Goal: Find specific fact: Find specific fact

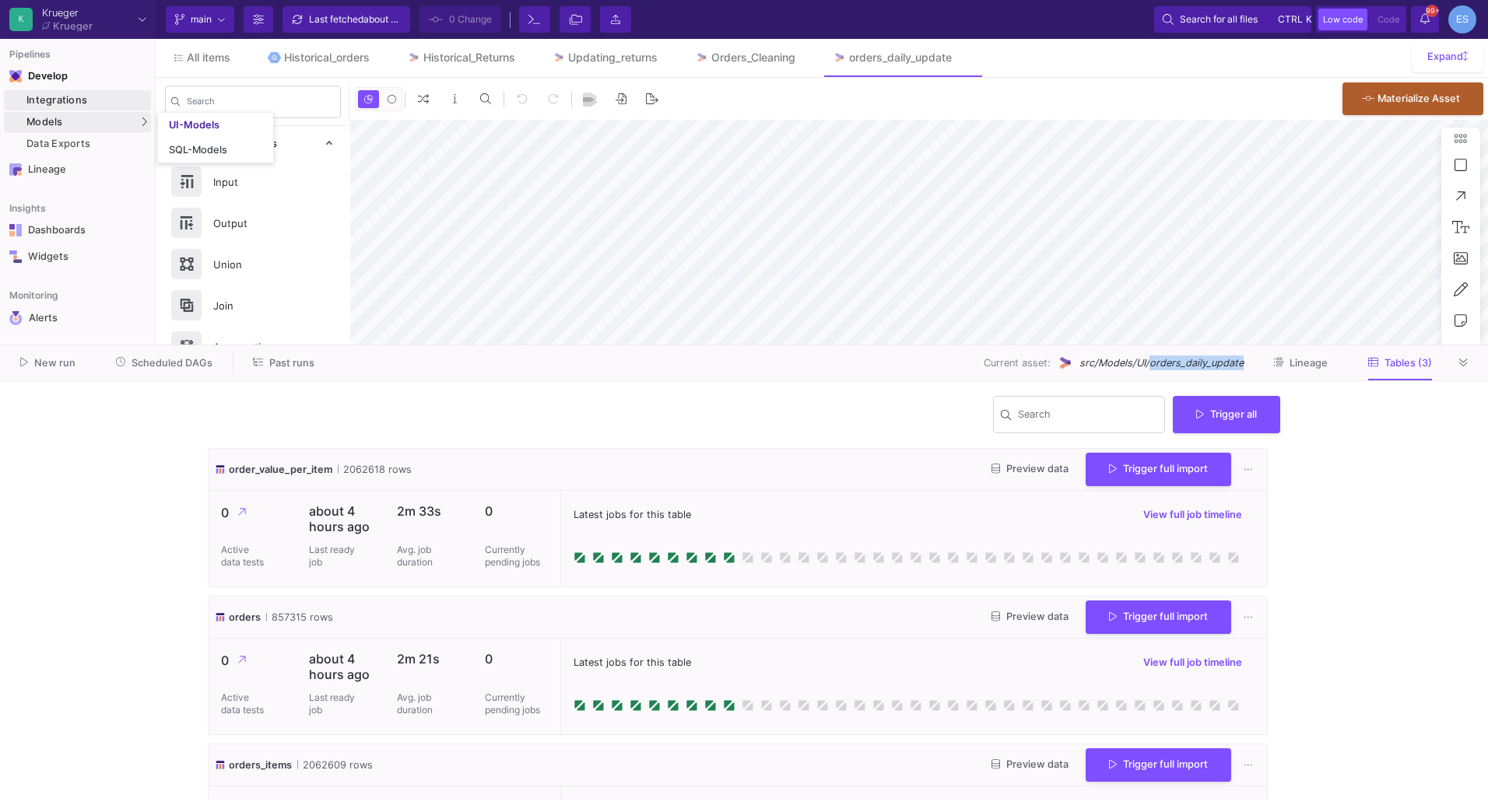
click at [103, 101] on div "Integrations" at bounding box center [86, 100] width 121 height 12
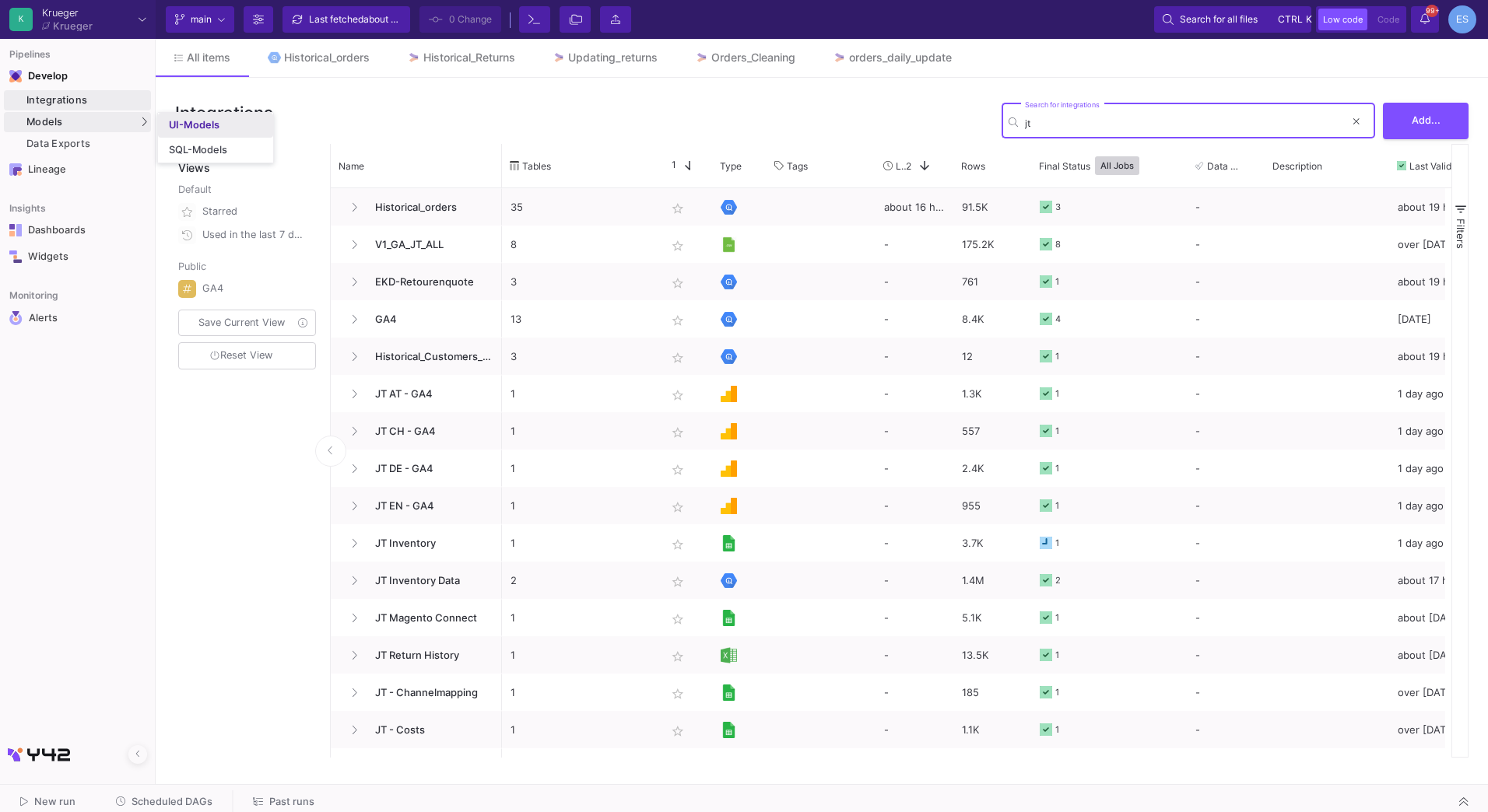
type input "jt"
click at [202, 125] on div "UI-Models" at bounding box center [194, 125] width 51 height 12
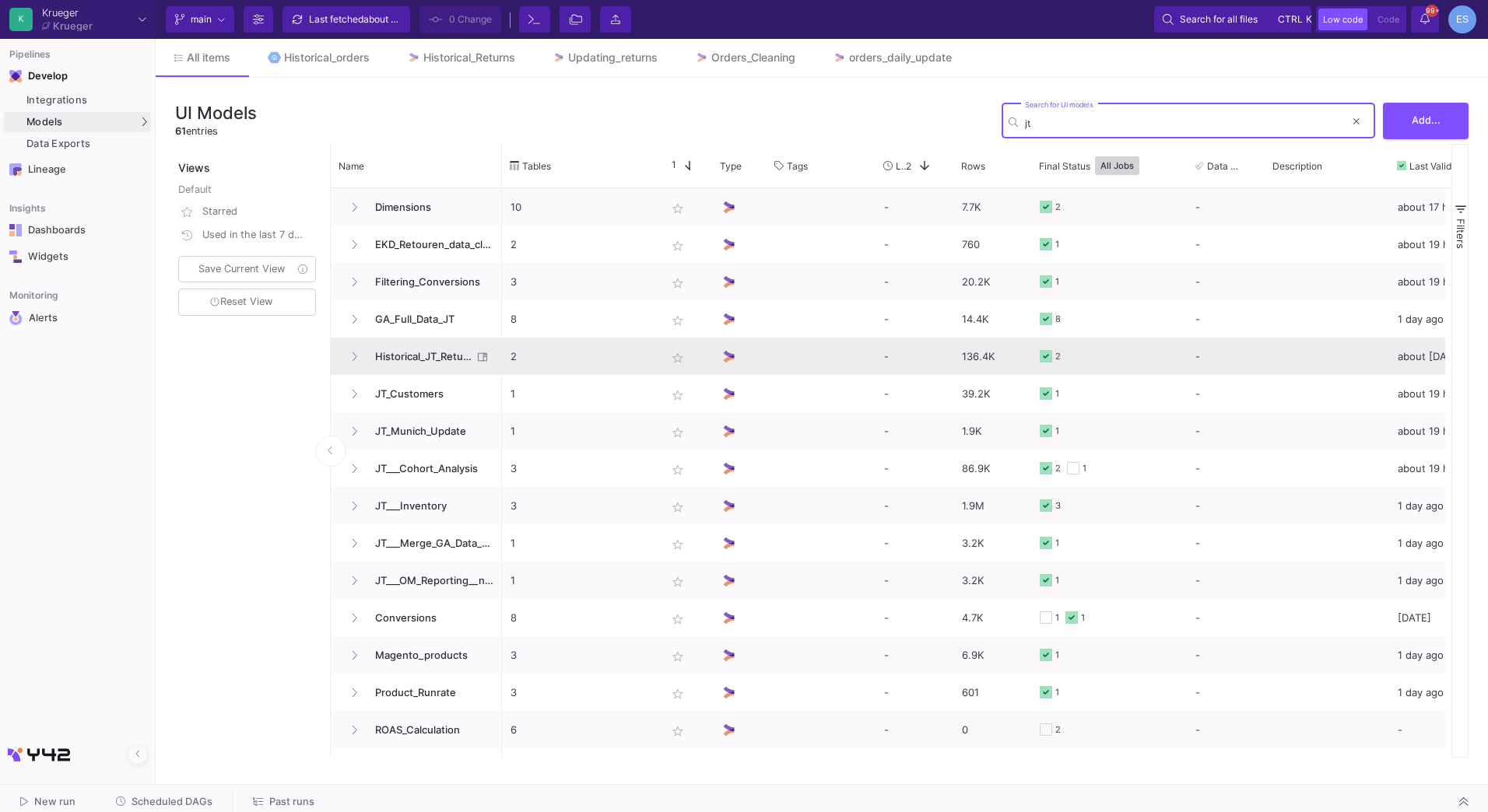
type input "jt"
click at [388, 361] on span "Historical_JT_Return" at bounding box center [419, 356] width 107 height 37
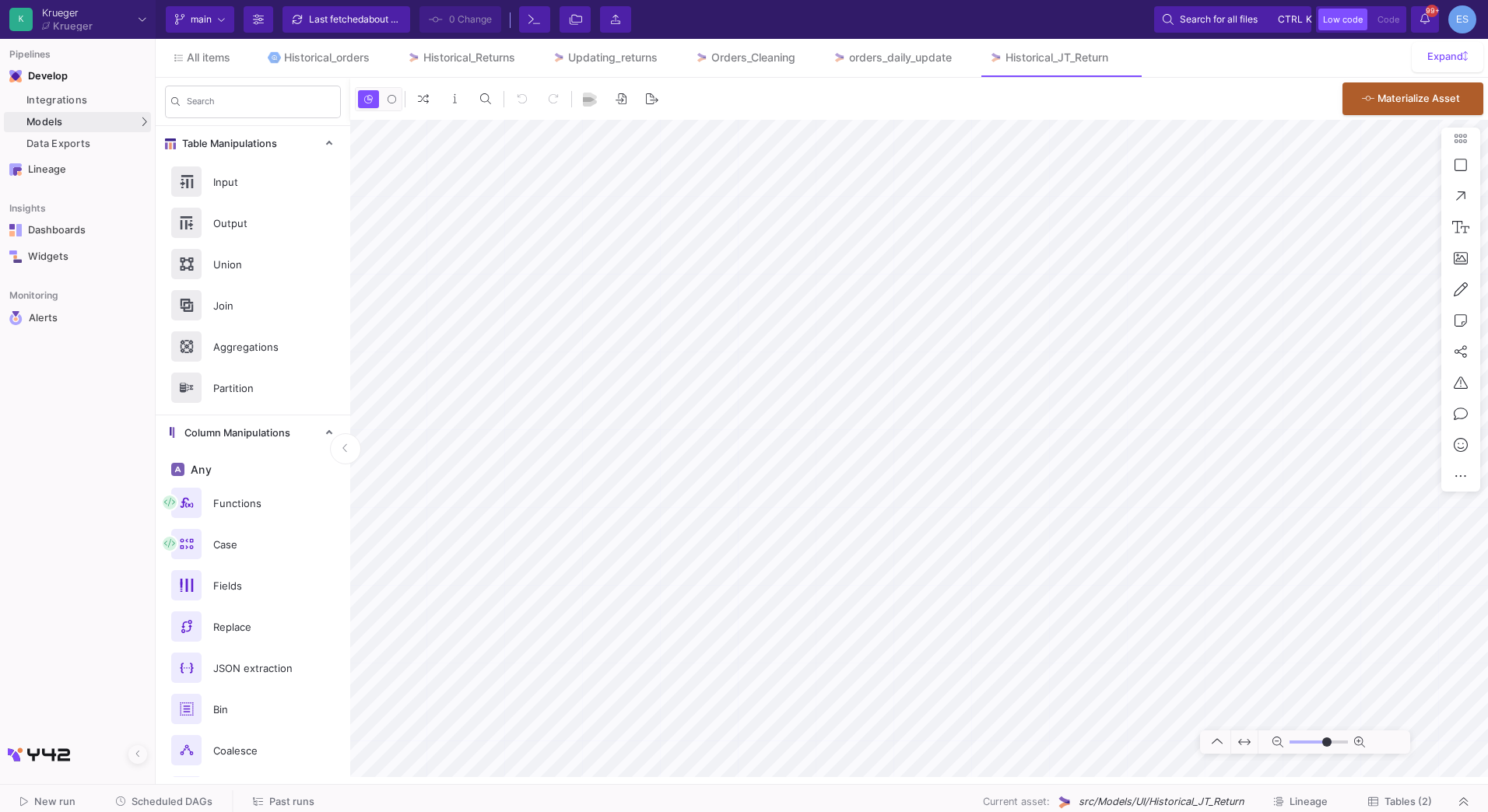
type input "-5"
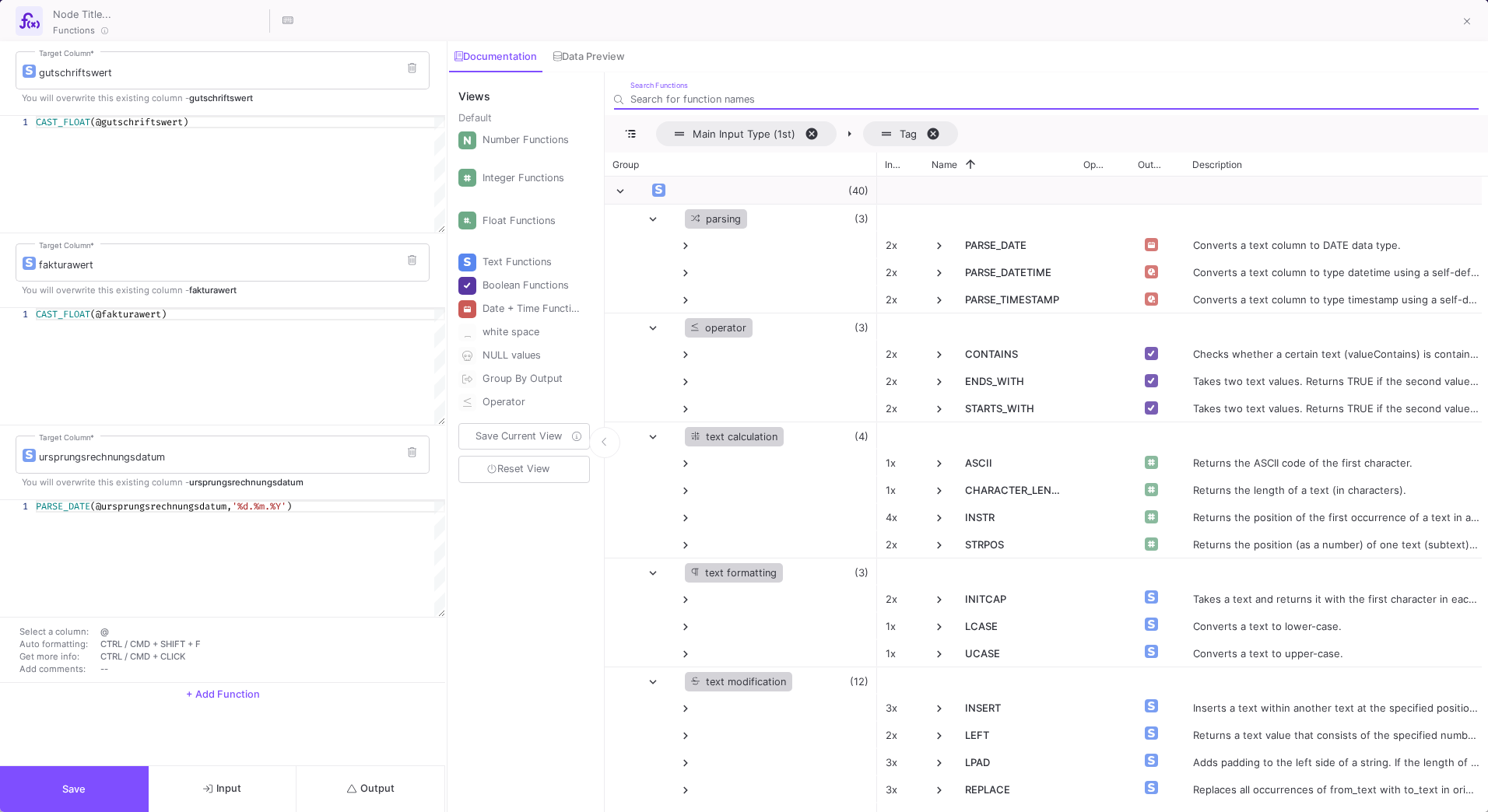
click at [369, 782] on button "Output" at bounding box center [371, 789] width 148 height 46
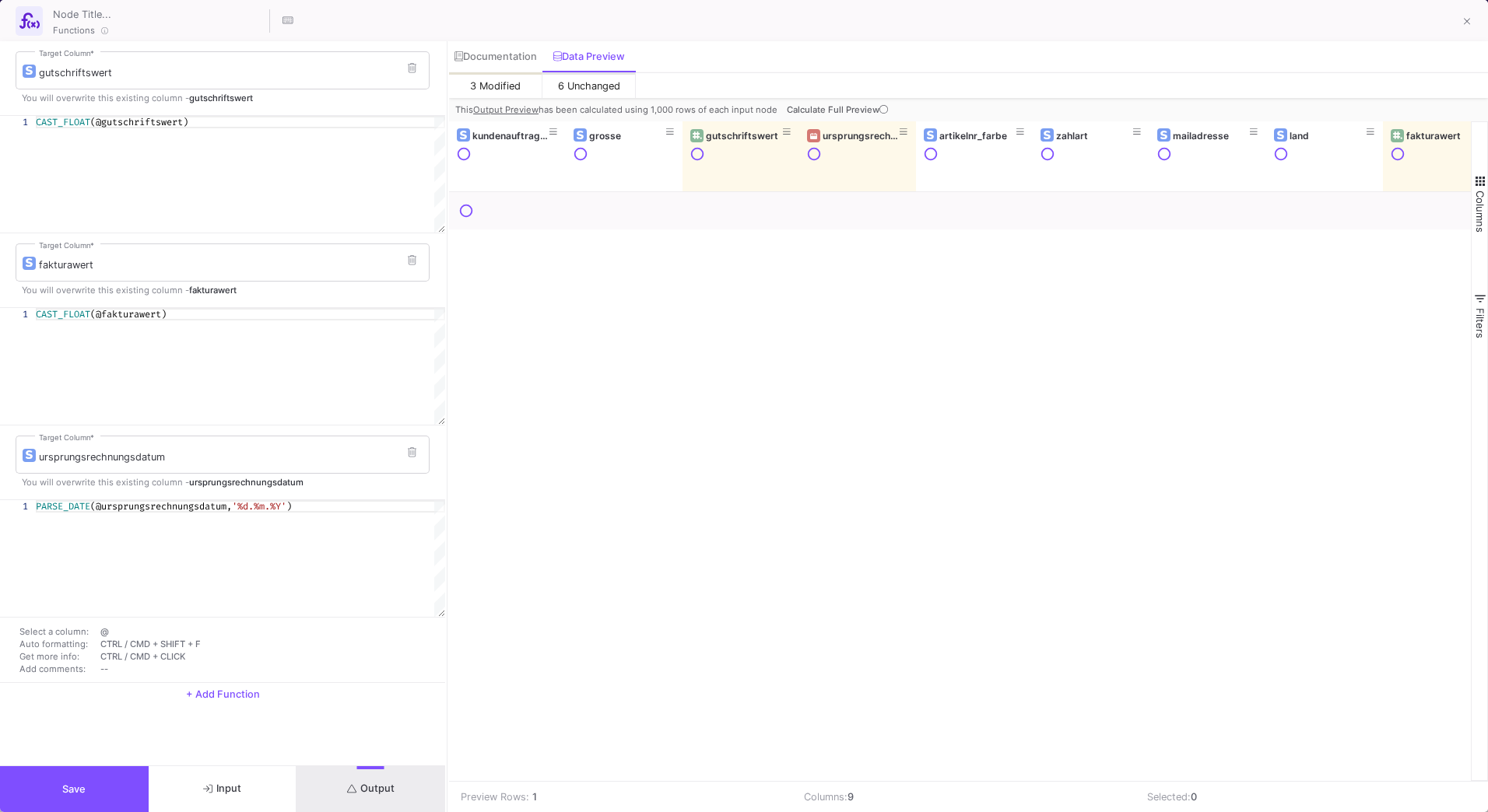
click at [883, 107] on icon at bounding box center [884, 109] width 8 height 8
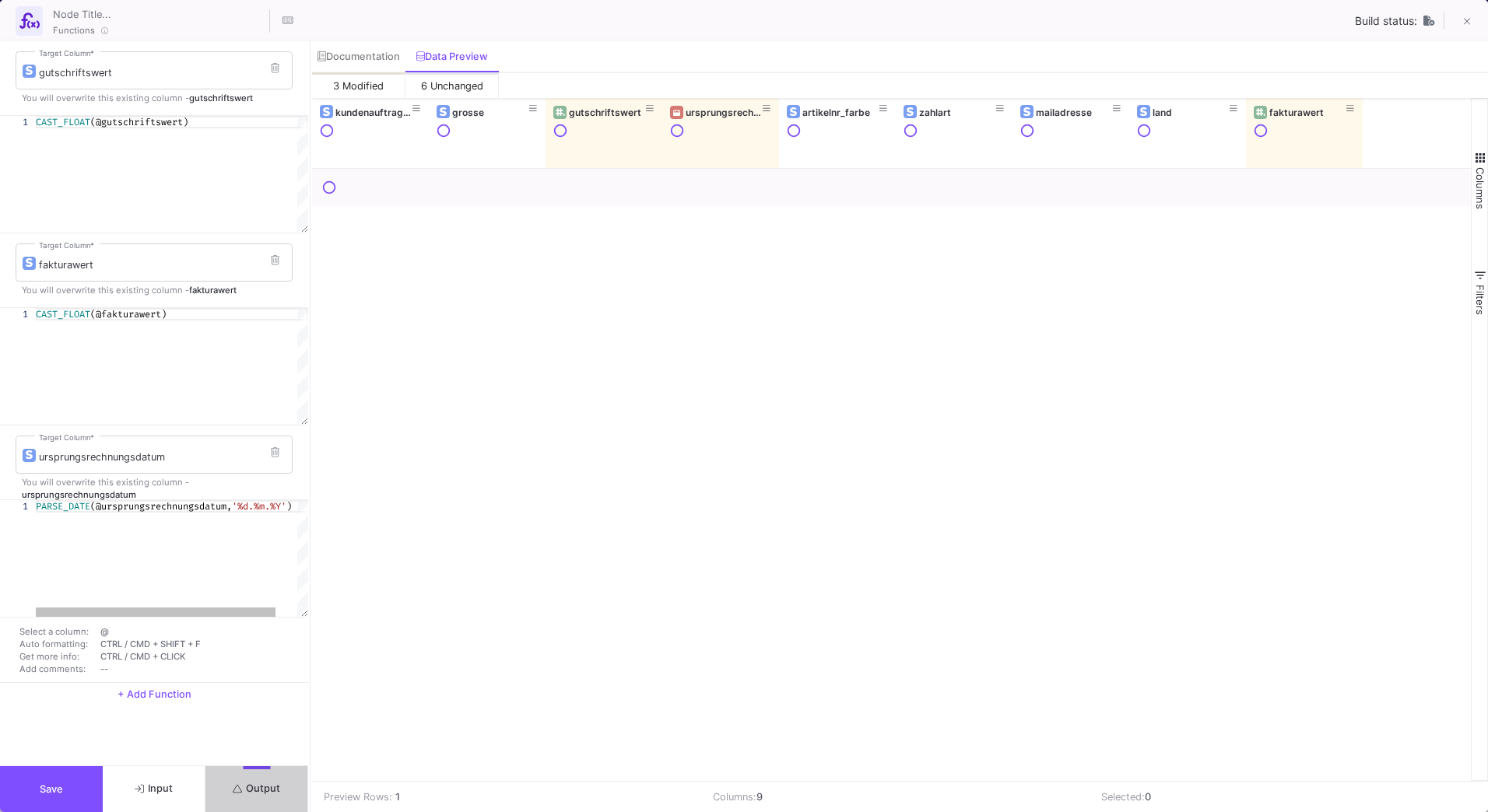
drag, startPoint x: 446, startPoint y: 180, endPoint x: 338, endPoint y: 187, distance: 108.2
click at [309, 187] on div at bounding box center [310, 426] width 4 height 771
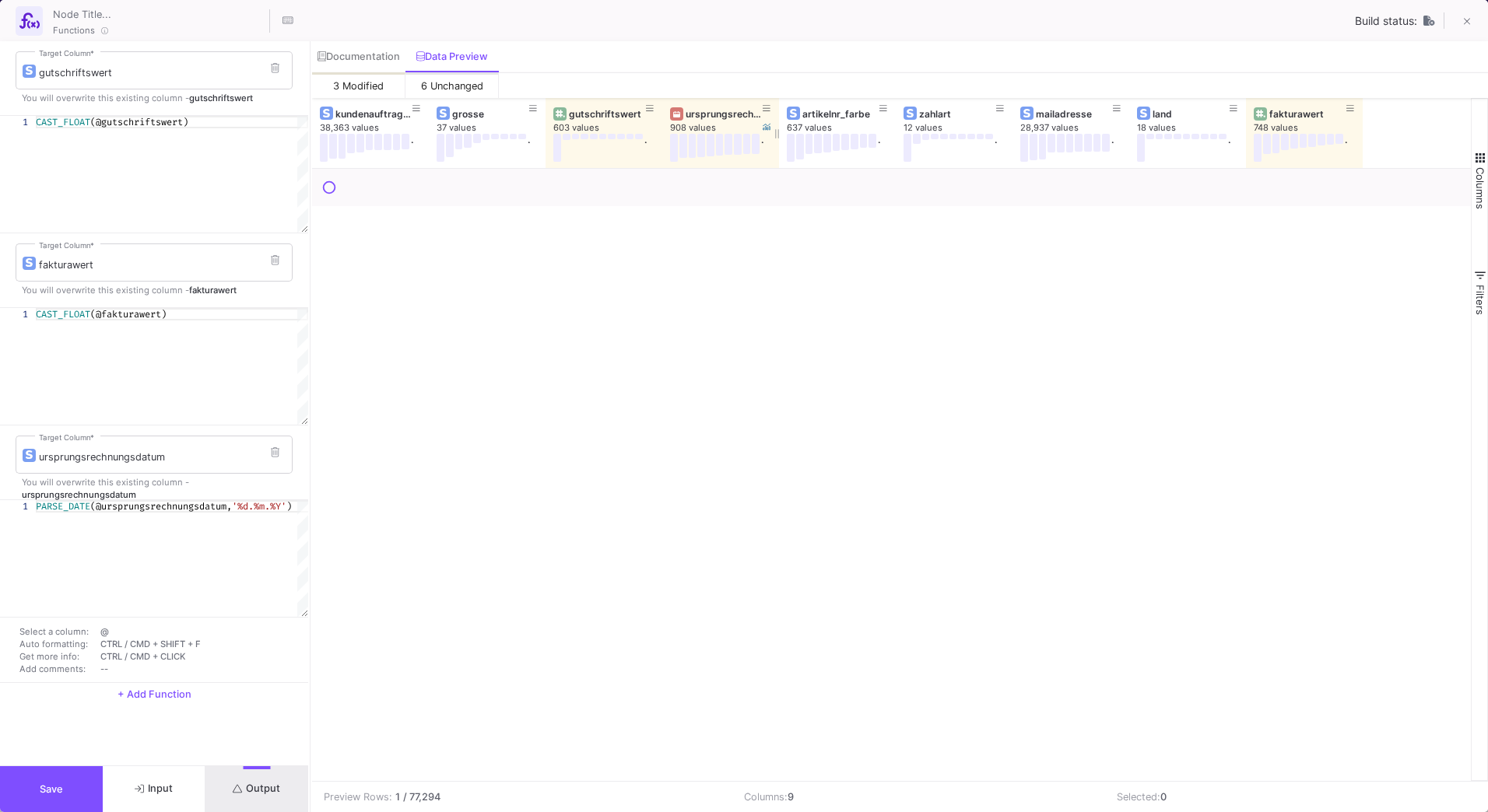
click at [726, 121] on div "ursprungsrechnungsdatum" at bounding box center [720, 113] width 101 height 17
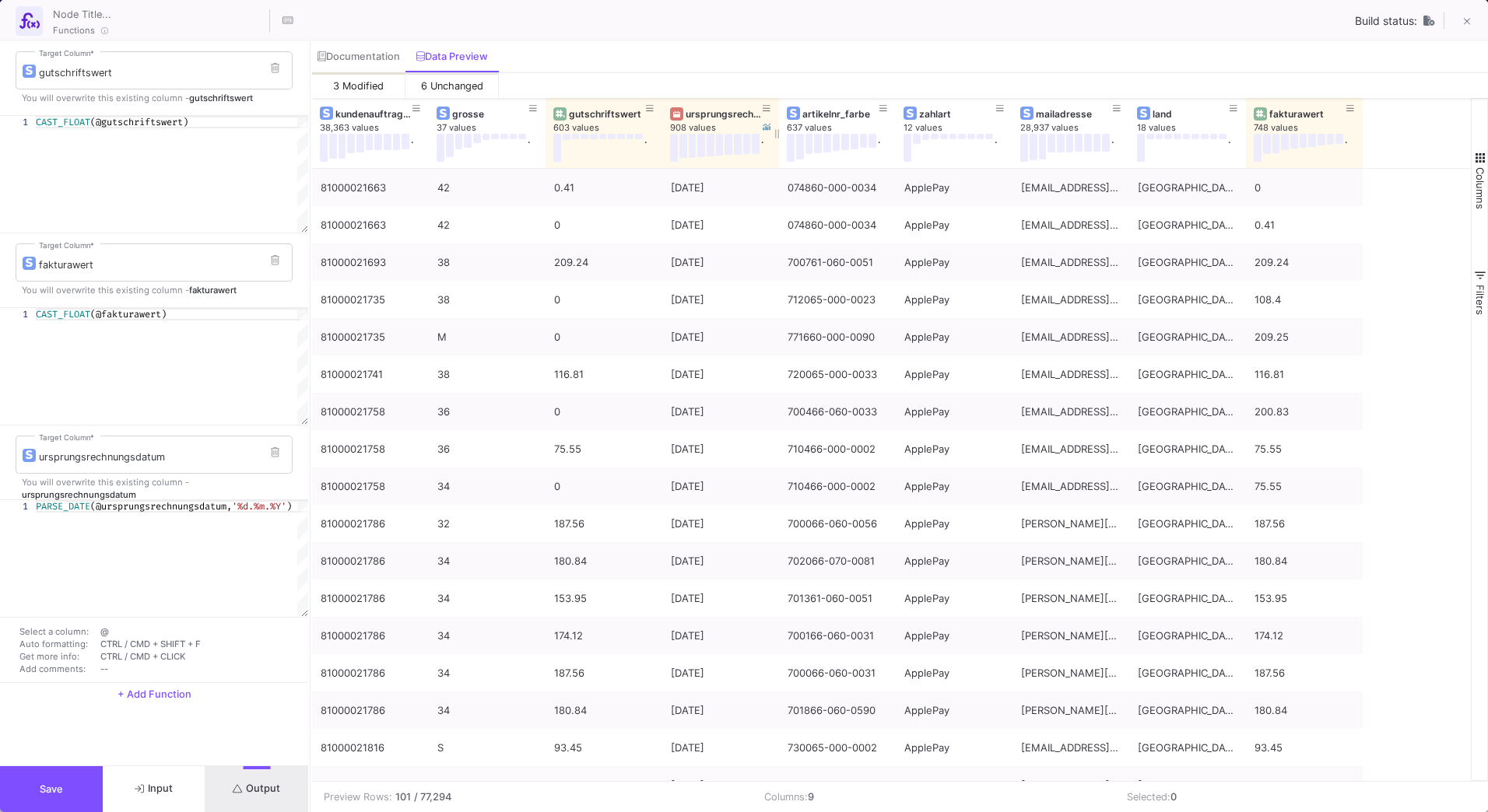
click at [739, 116] on div "ursprungsrechnungsdatum" at bounding box center [724, 114] width 77 height 11
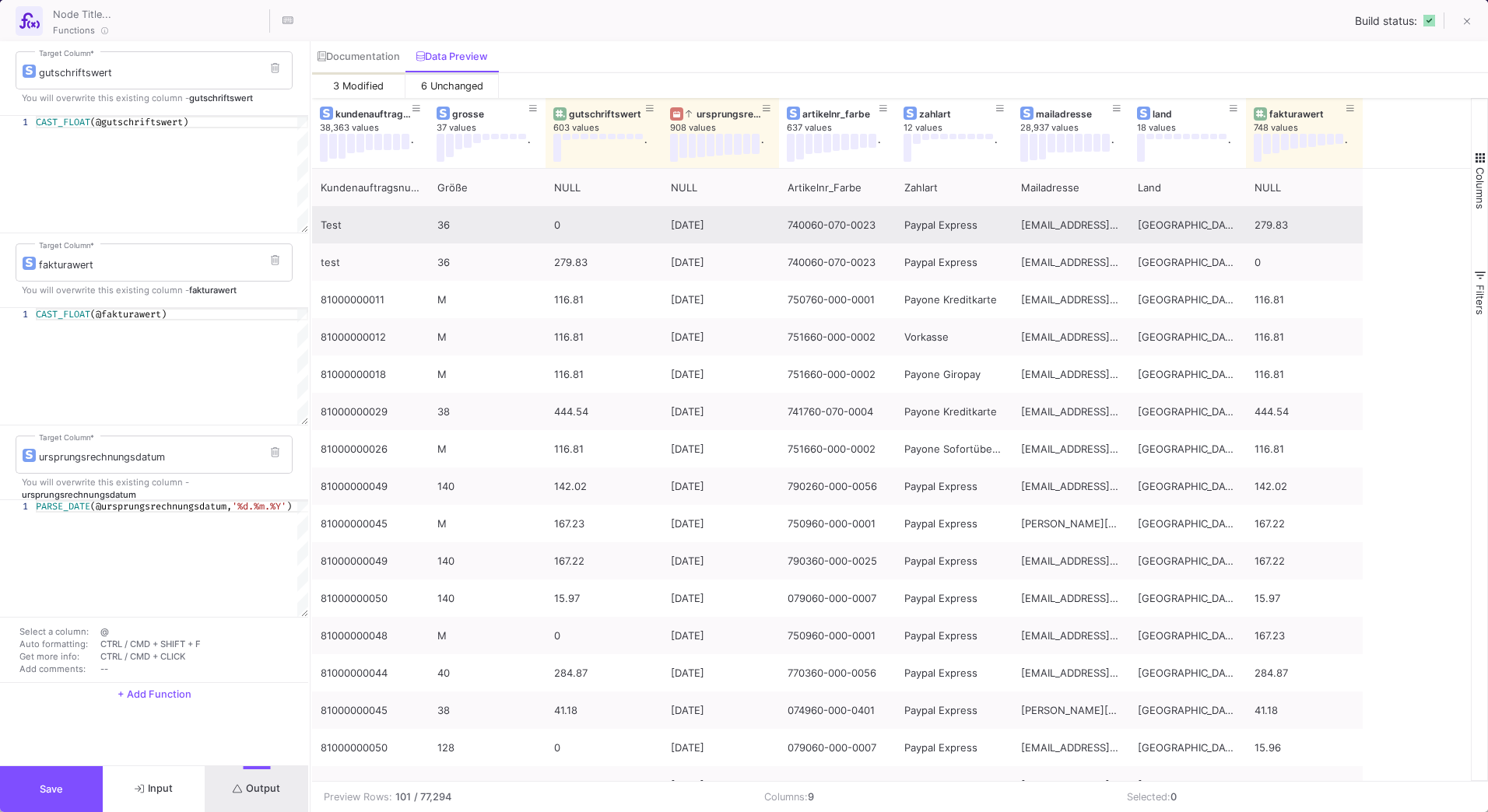
click at [725, 226] on div "[DATE]" at bounding box center [721, 225] width 100 height 37
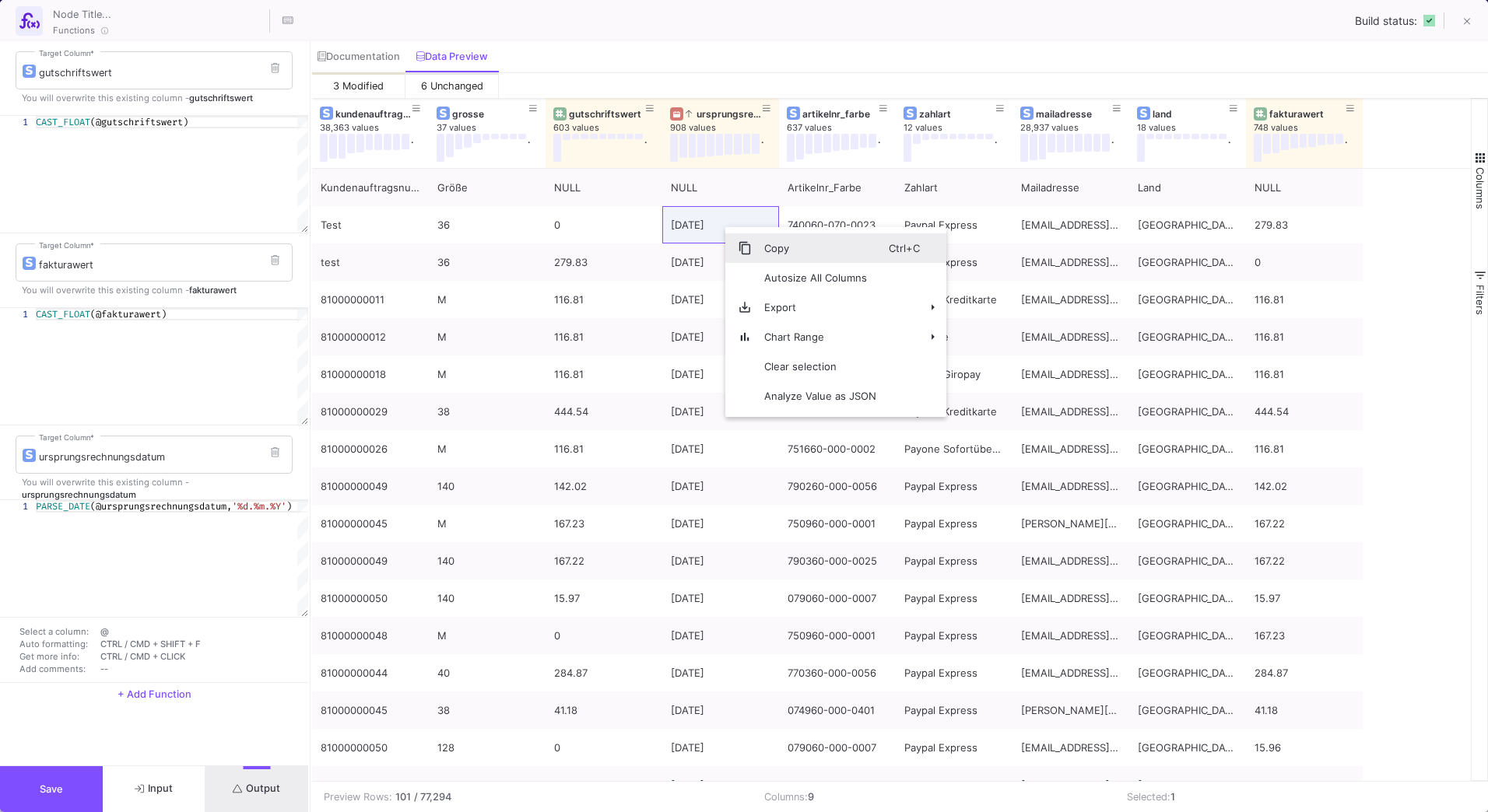
click at [756, 244] on span "Copy" at bounding box center [820, 248] width 137 height 29
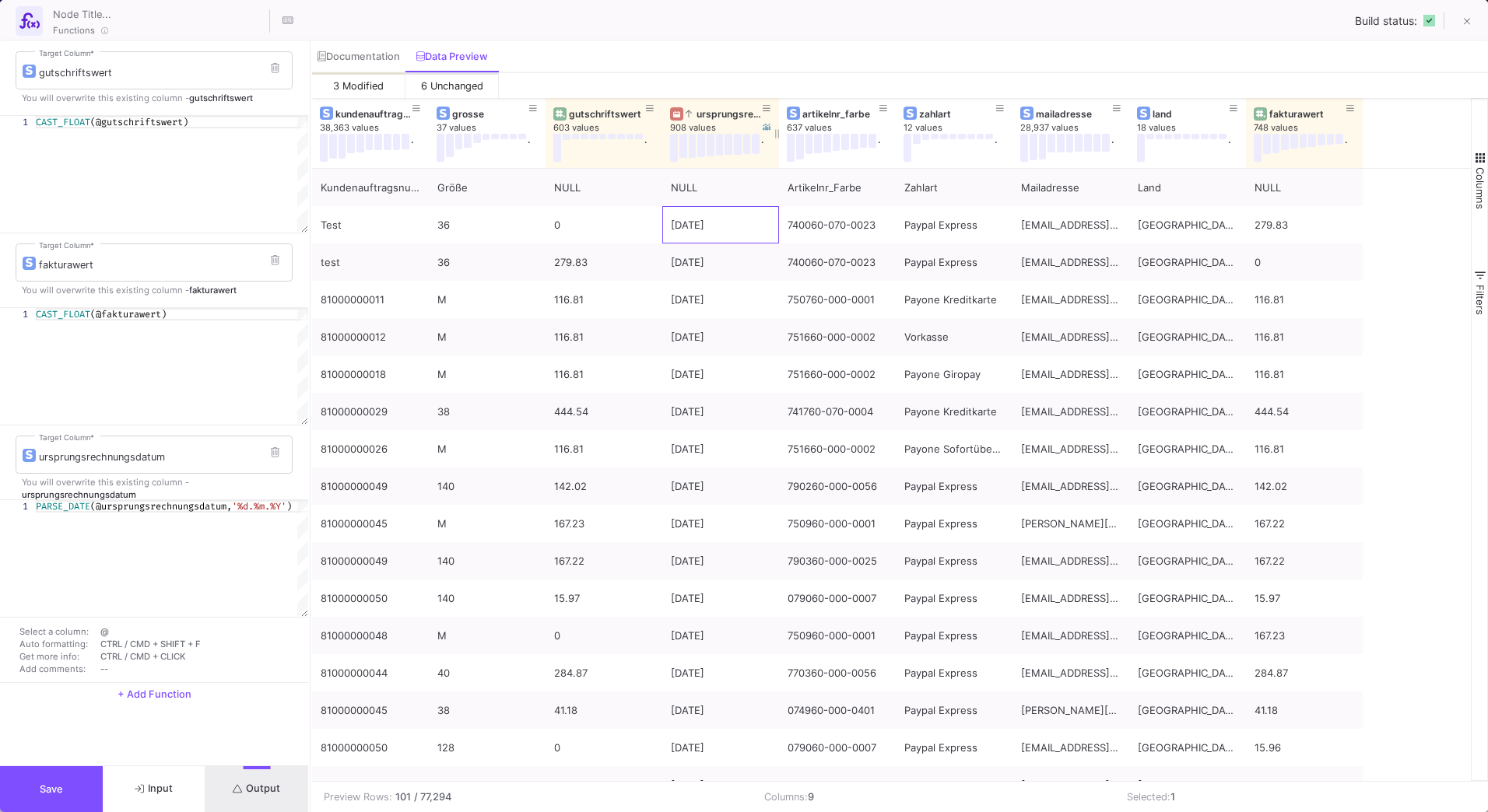
click at [723, 114] on div "ursprungsrechnungsdatum" at bounding box center [724, 114] width 77 height 11
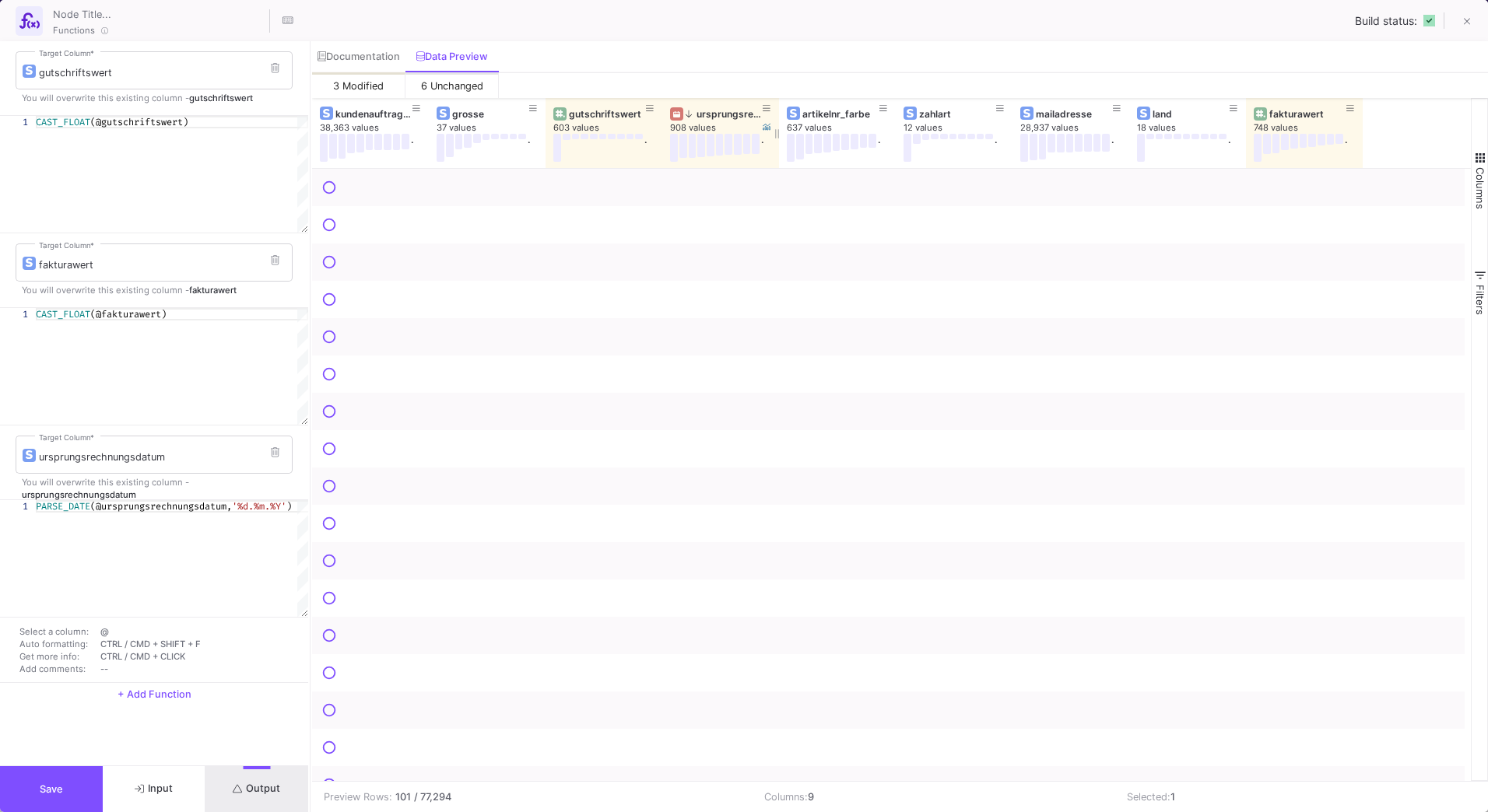
click at [723, 114] on div "ursprungsrechnungsdatum" at bounding box center [724, 114] width 77 height 11
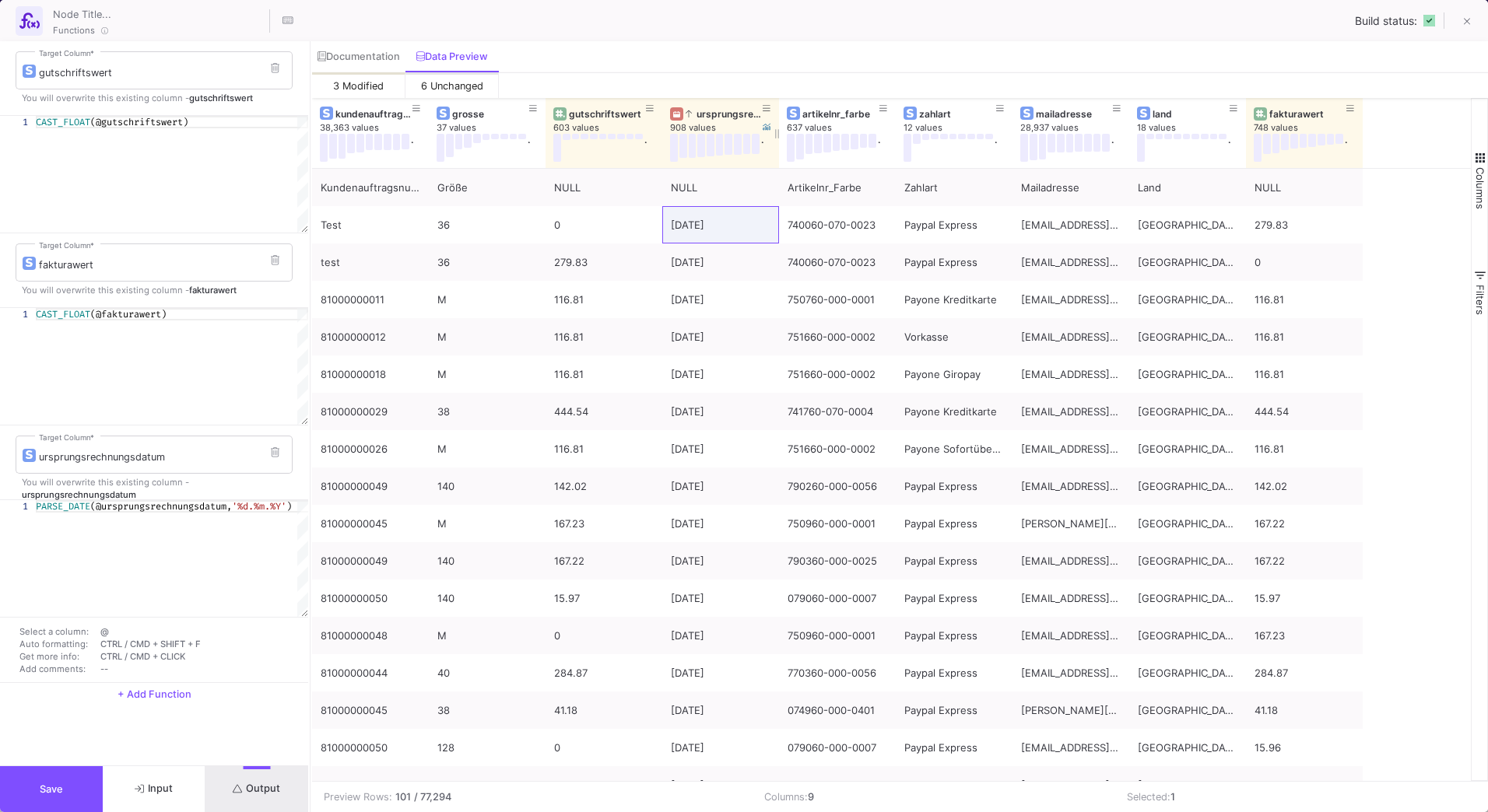
click at [723, 114] on div "ursprungsrechnungsdatum" at bounding box center [724, 114] width 77 height 11
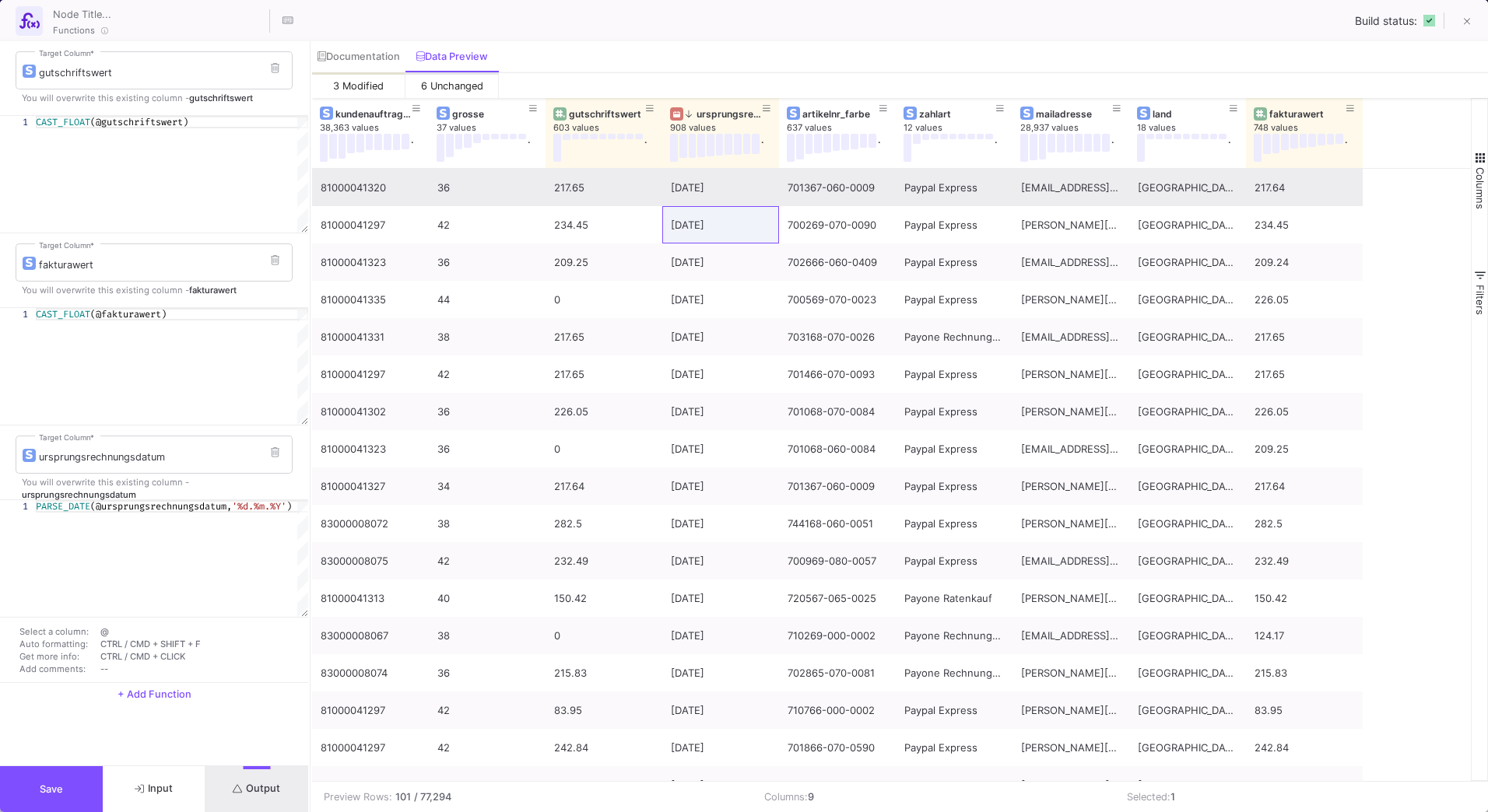
click at [715, 193] on div "[DATE]" at bounding box center [721, 188] width 100 height 37
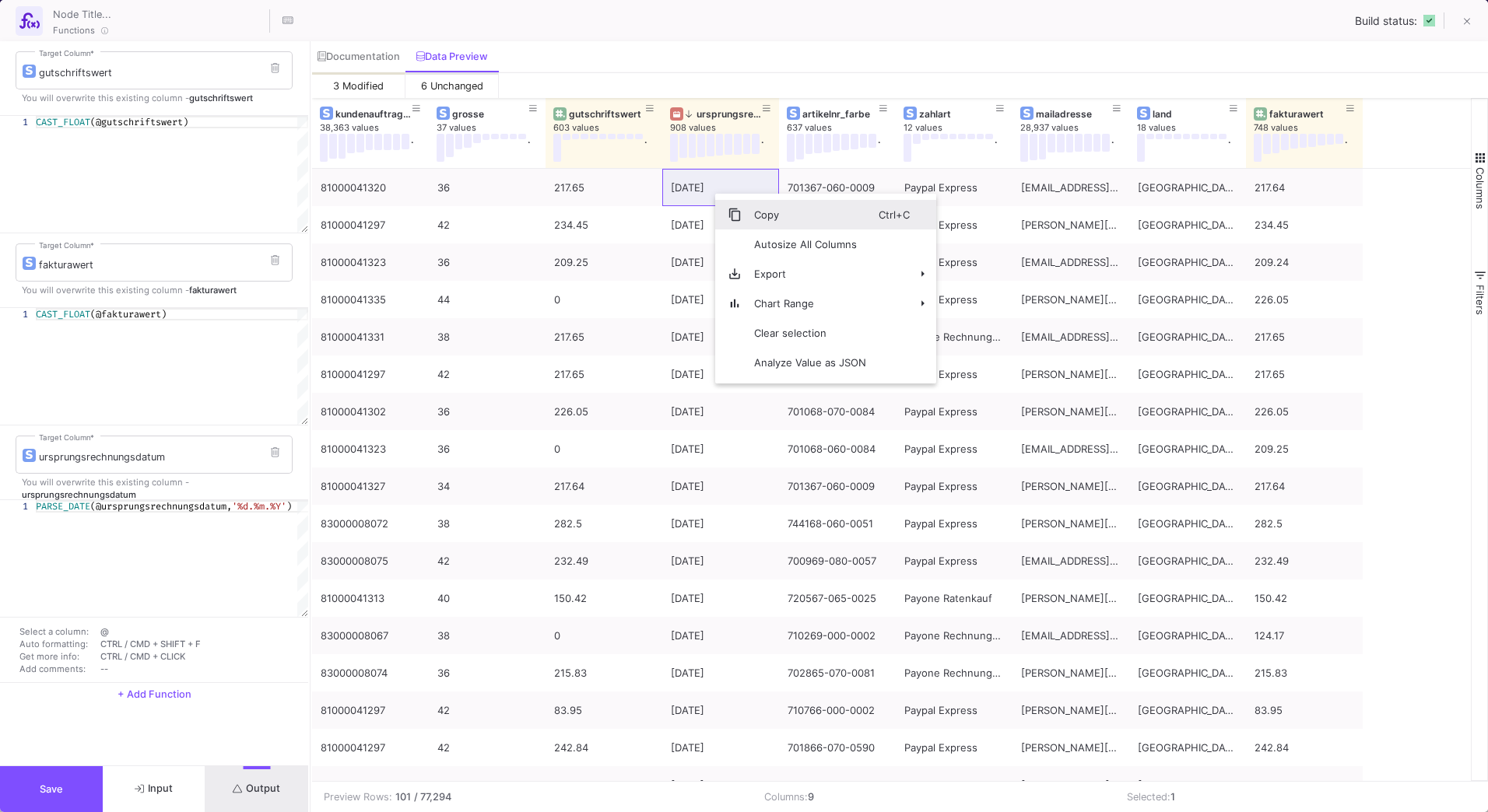
click at [735, 204] on span "Context Menu" at bounding box center [728, 215] width 26 height 29
